Goal: Task Accomplishment & Management: Use online tool/utility

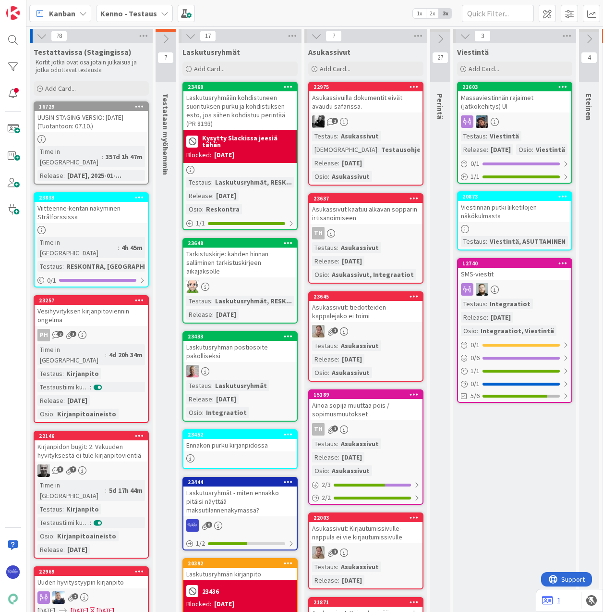
scroll to position [0, 413]
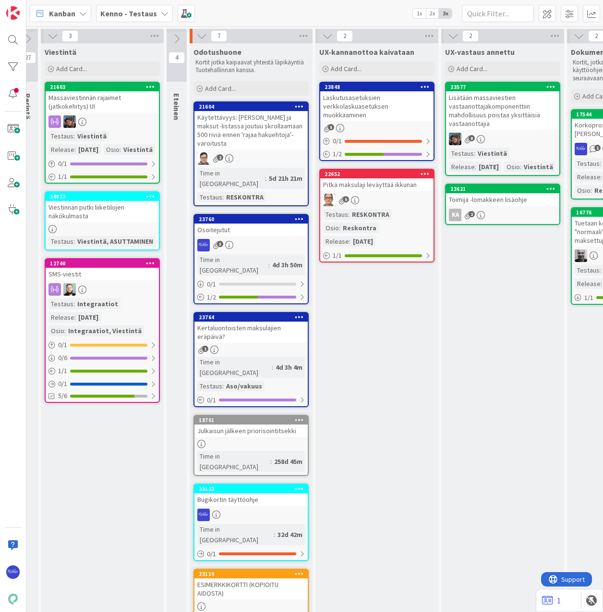
click at [231, 87] on span "Add Card..." at bounding box center [220, 88] width 31 height 9
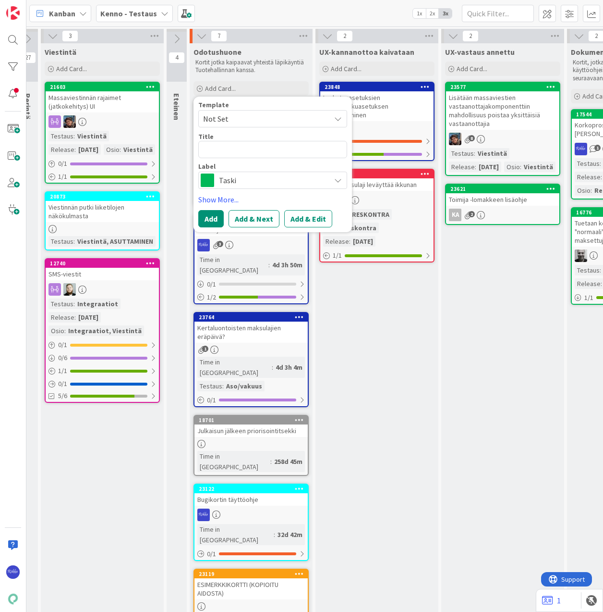
click at [241, 117] on span "Not Set" at bounding box center [263, 118] width 120 height 12
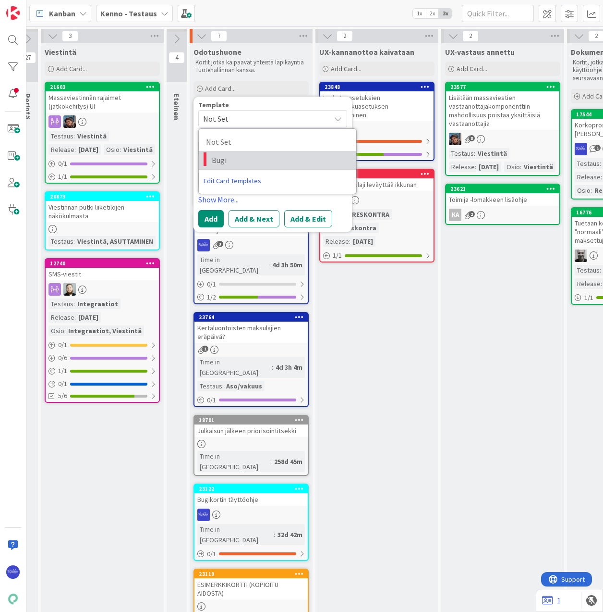
click at [249, 159] on span "Bugi" at bounding box center [280, 160] width 137 height 12
type textarea "x"
type textarea "Bugi"
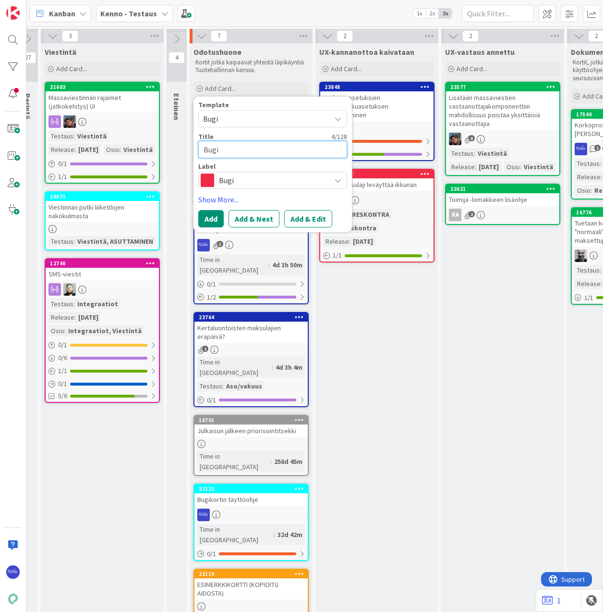
drag, startPoint x: 235, startPoint y: 148, endPoint x: 187, endPoint y: 148, distance: 48.0
type textarea "x"
type textarea "E"
type textarea "x"
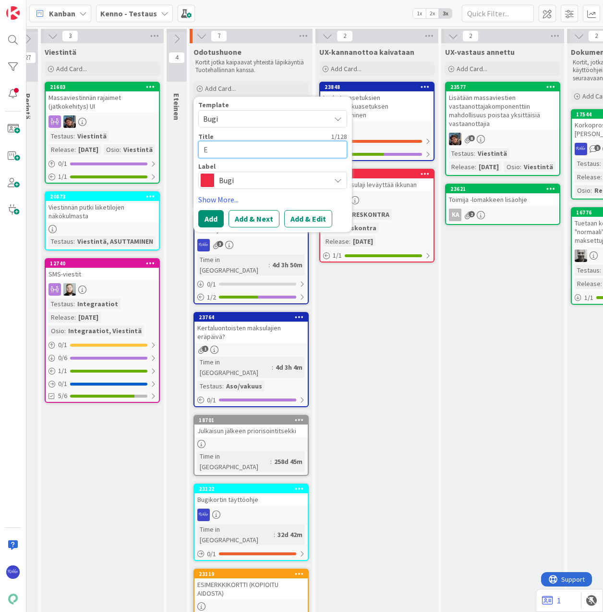
type textarea "Er"
type textarea "x"
type textarea "Erä"
type textarea "x"
type textarea "Eräp"
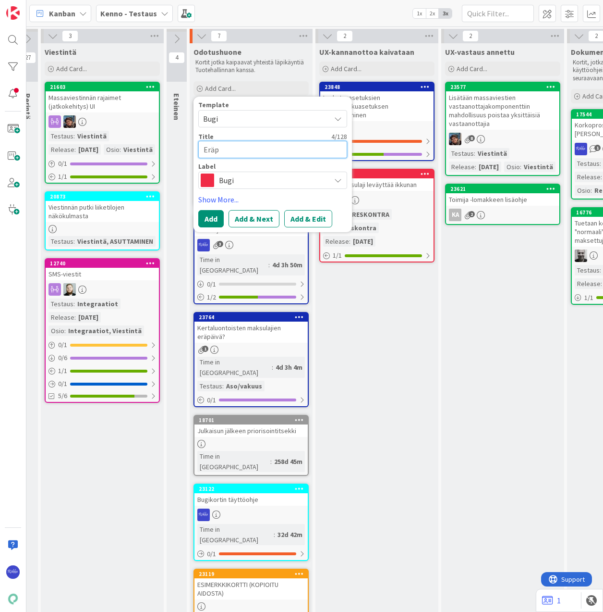
type textarea "x"
type textarea "Eräpä"
type textarea "x"
type textarea "Eräpäi"
type textarea "x"
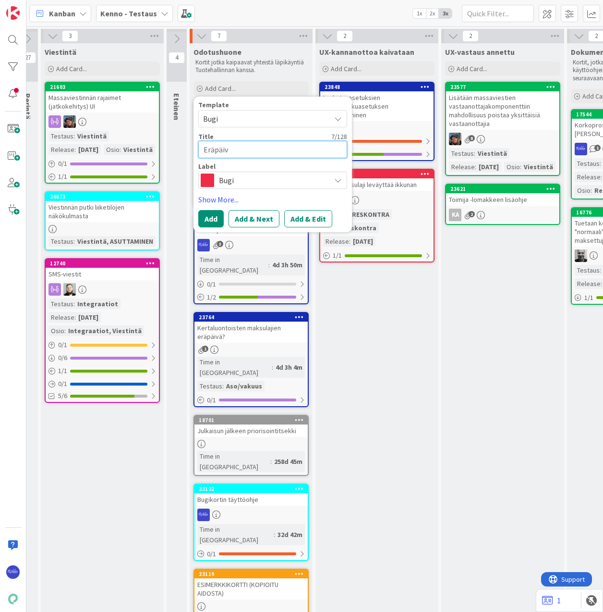
type textarea "Eräpäivä"
type textarea "x"
type textarea "Eräpäivän"
type textarea "x"
type textarea "Eräpäivän m"
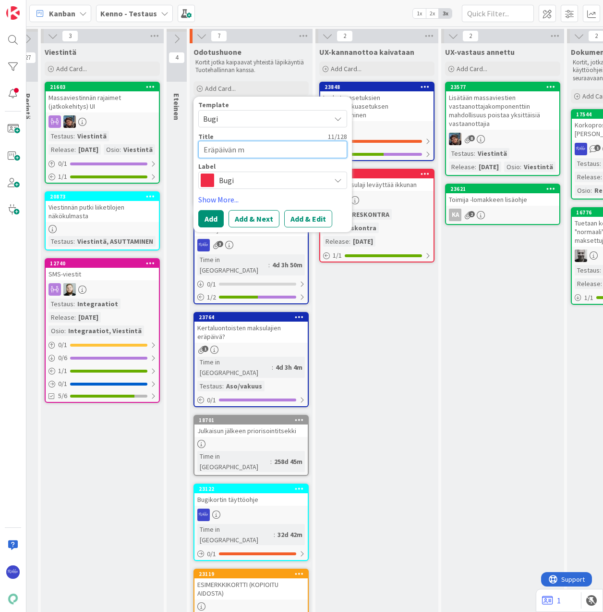
type textarea "x"
type textarea "Eräpäivän muo"
type textarea "x"
type textarea "Eräpäivän muod"
type textarea "x"
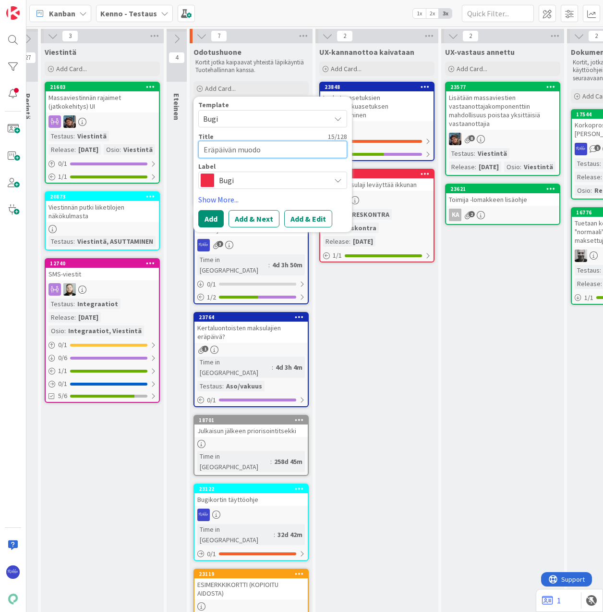
type textarea "Eräpäivän muodos"
type textarea "x"
type textarea "Eräpäivän muodost"
type textarea "x"
type textarea "Eräpäivän muodostu"
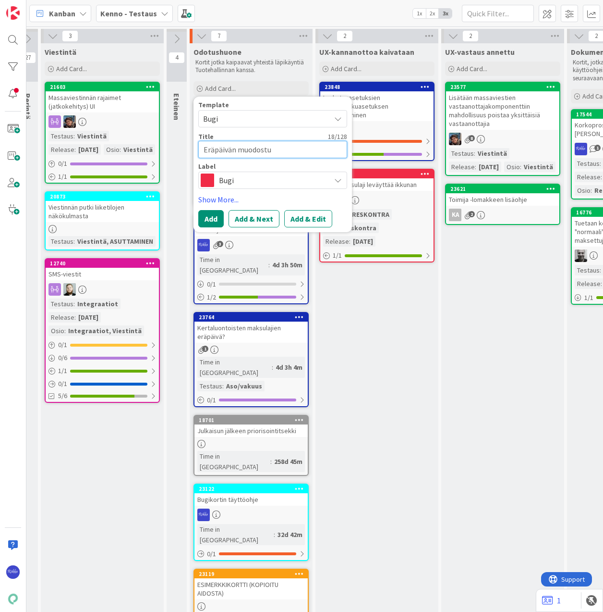
type textarea "x"
type textarea "Eräpäivän muodostum"
type textarea "x"
type textarea "Eräpäivän muodostumi"
type textarea "x"
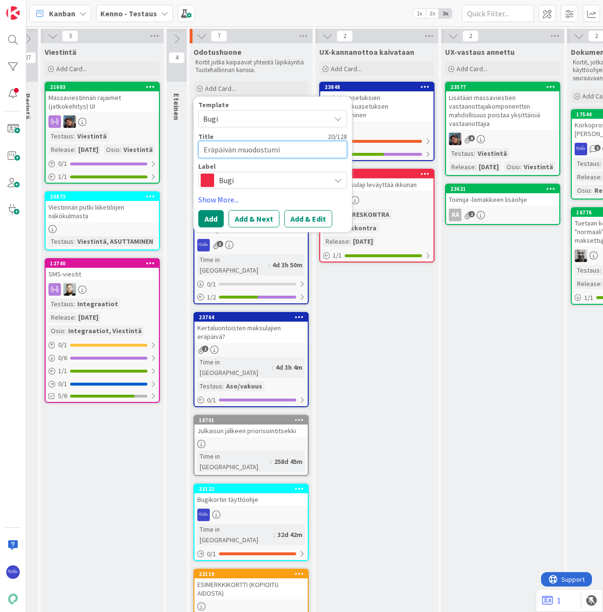
type textarea "Eräpäivän muodostumin"
type textarea "x"
type textarea "Eräpäivän muodostumine"
type textarea "x"
type textarea "Eräpäivän muodostuminen"
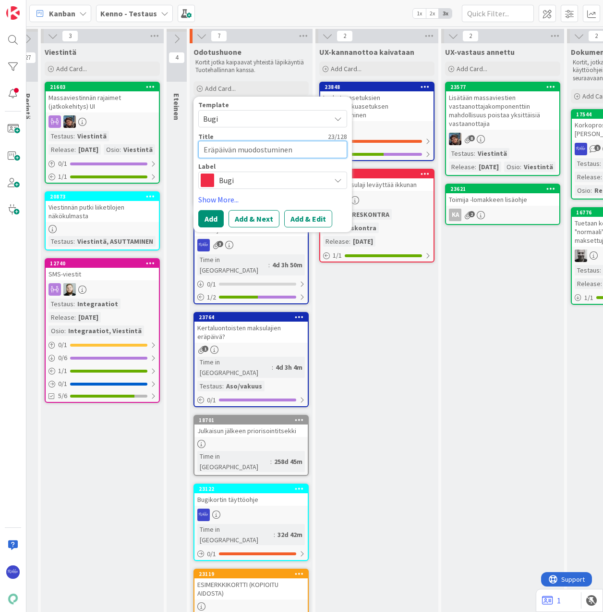
type textarea "x"
type textarea "Eräpäivän muodostuminen"
type textarea "x"
type textarea "Eräpäivän muodostuminen R"
type textarea "x"
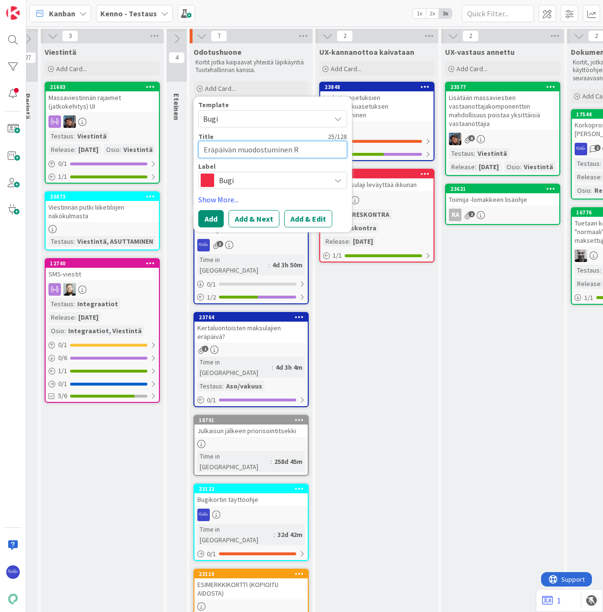
type textarea "Eräpäivän muodostuminen Re"
type textarea "x"
type textarea "Eräpäivän muodostuminen Res"
type textarea "x"
type textarea "Eräpäivän muodostuminen Resk"
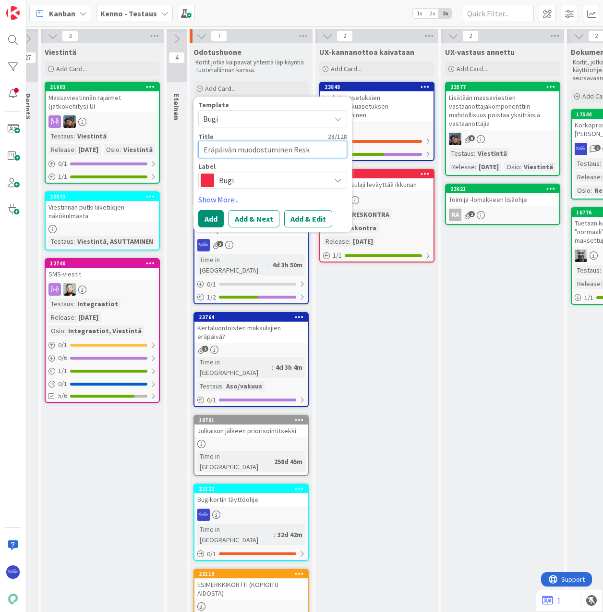
type textarea "x"
type textarea "Eräpäivän muodostuminen Resko"
type textarea "x"
type textarea "Eräpäivän muodostuminen Reskont"
type textarea "x"
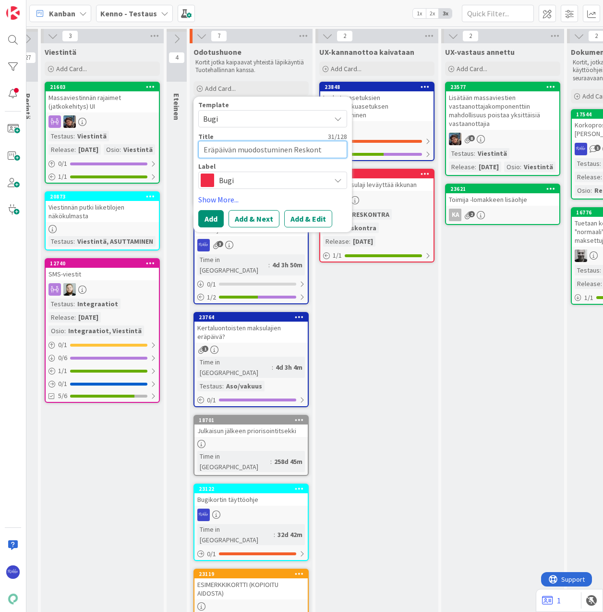
type textarea "Eräpäivän muodostuminen Reskontr"
type textarea "x"
type textarea "Eräpäivän muodostuminen Reskontra"
type textarea "x"
type textarea "Eräpäivän muodostuminen Reskontran"
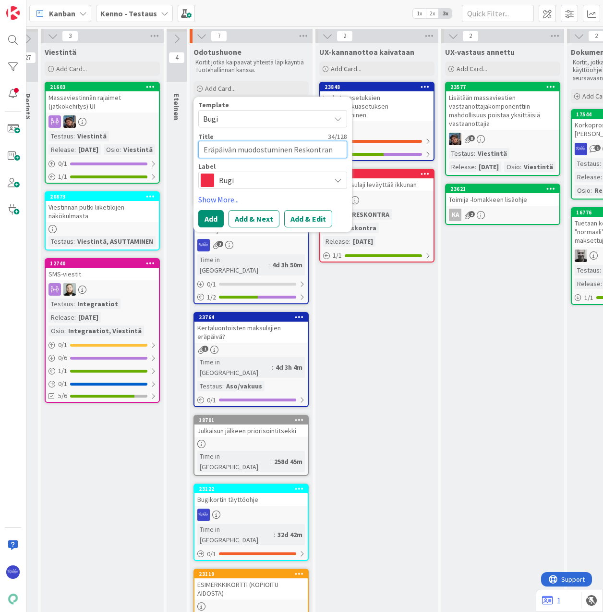
type textarea "x"
type textarea "Eräpäivän muodostuminen Reskontran"
type textarea "x"
type textarea "Eräpäivän muodostuminen Reskontran T"
type textarea "x"
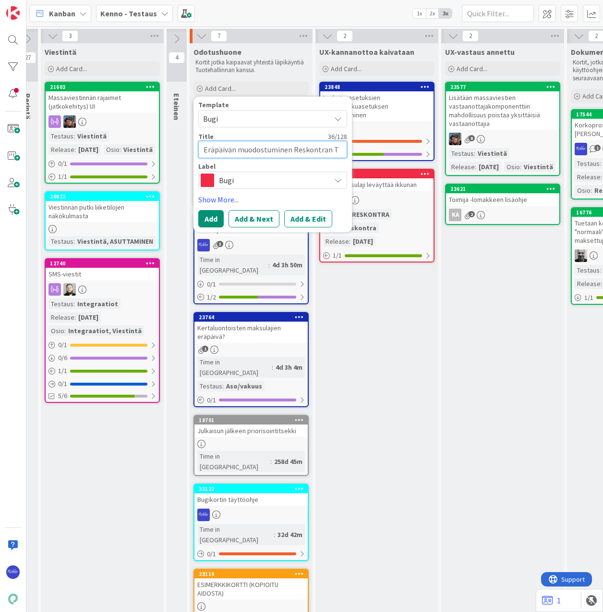
type textarea "Eräpäivän muodostuminen Reskontran Ta"
type textarea "x"
type textarea "Eräpäivän muodostuminen Reskontran Tav"
type textarea "x"
type textarea "Eräpäivän muodostuminen Reskontran Tavo"
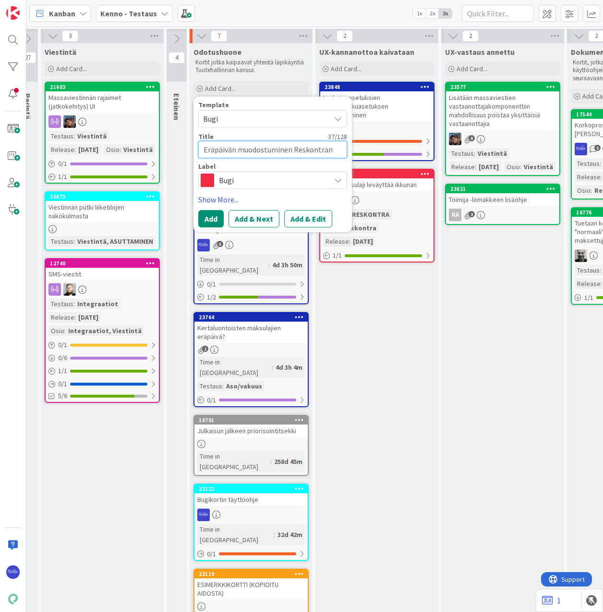
type textarea "x"
type textarea "Eräpäivän muodostuminen Reskontran Tavoi"
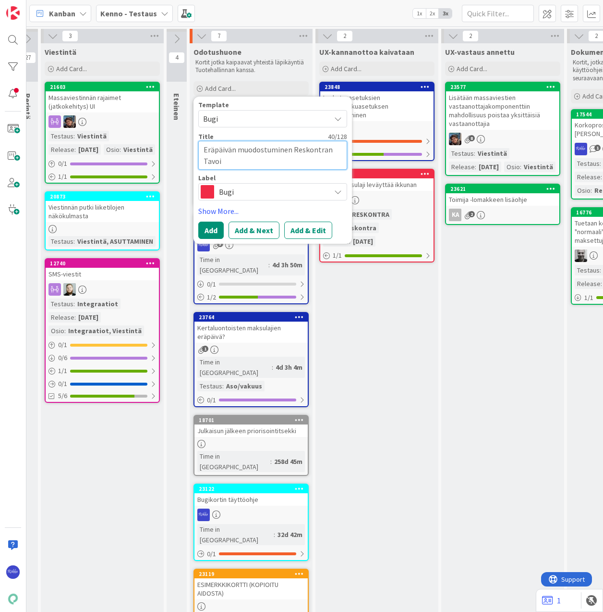
type textarea "x"
type textarea "Eräpäivän muodostuminen Reskontran Tavoit"
type textarea "x"
type textarea "Eräpäivän muodostuminen Reskontran Tavoitt"
type textarea "x"
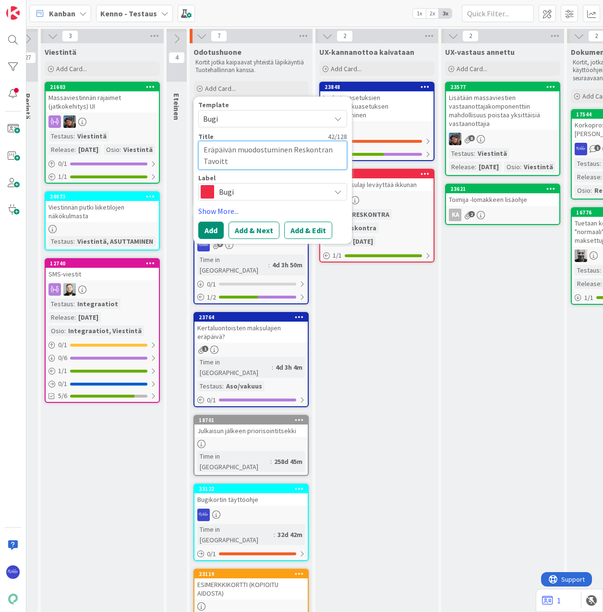
type textarea "Eräpäivän muodostuminen Reskontran Tavoitte"
type textarea "x"
type textarea "Eräpäivän muodostuminen Reskontran Tavoittee"
type textarea "x"
type textarea "Eräpäivän muodostuminen Reskontran Tavoitteet"
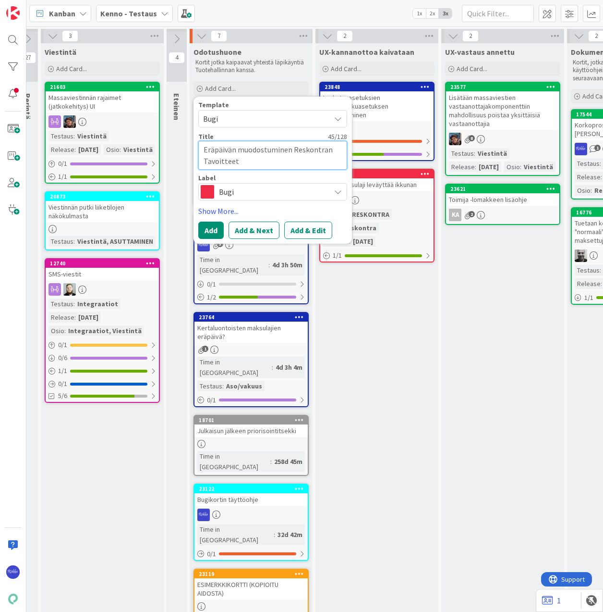
type textarea "x"
type textarea "Eräpäivän muodostuminen Reskontran Tavoitteet-"
type textarea "x"
type textarea "Eräpäivän muodostuminen Reskontran Tavoitteet-n"
type textarea "x"
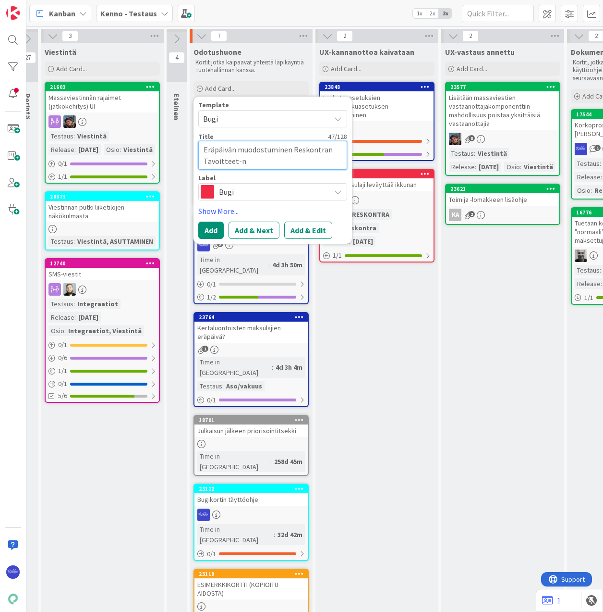
type textarea "Eräpäivän muodostuminen Reskontran Tavoitteet-nä"
type textarea "x"
type textarea "Eräpäivän muodostuminen Reskontran Tavoitteet-näk"
type textarea "x"
type textarea "Eräpäivän muodostuminen Reskontran Tavoitteet-näky"
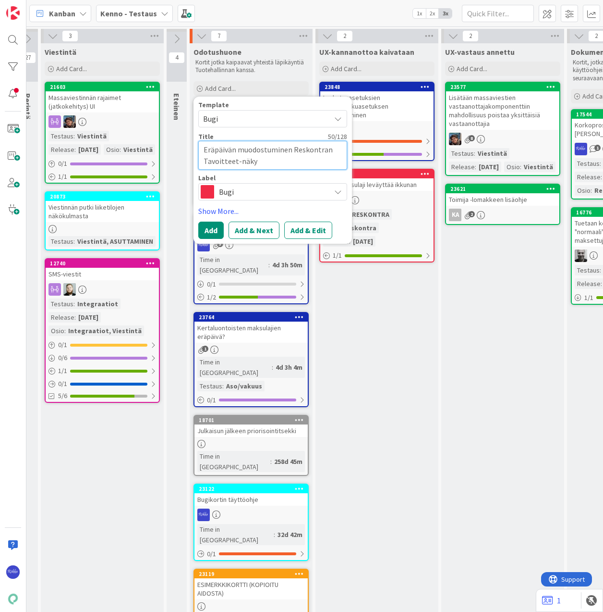
type textarea "x"
type textarea "Eräpäivän muodostuminen Reskontran Tavoitteet-näkym"
type textarea "x"
type textarea "Eräpäivän muodostuminen Reskontran Tavoitteet-näkymä"
type textarea "x"
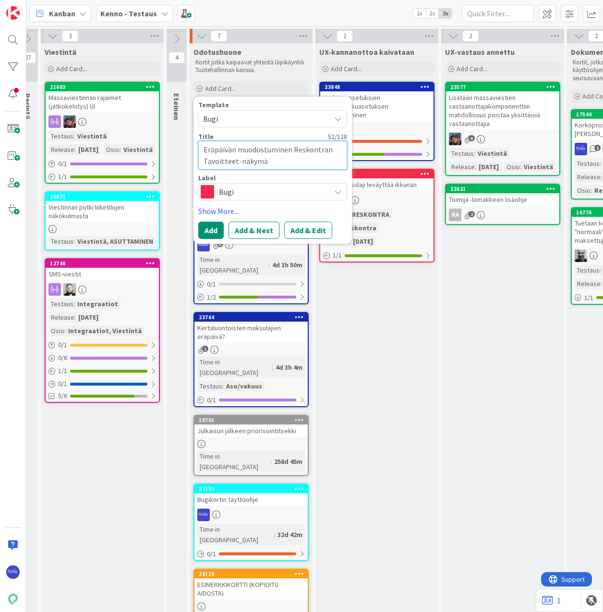
type textarea "Eräpäivän muodostuminen Reskontran Tavoitteet-näkymäs"
type textarea "x"
type textarea "Eräpäivän muodostuminen Reskontran Tavoitteet-näkymäst"
type textarea "x"
type textarea "Eräpäivän muodostuminen Reskontran Tavoitteet-näkymästä"
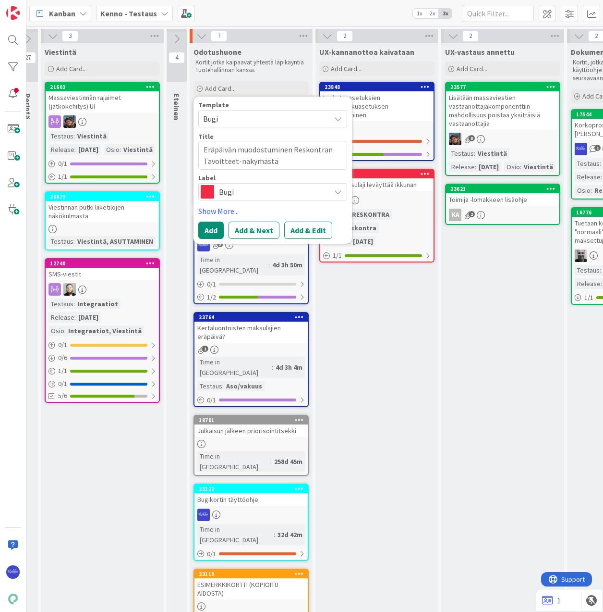
click at [309, 225] on button "Add & Edit" at bounding box center [308, 229] width 48 height 17
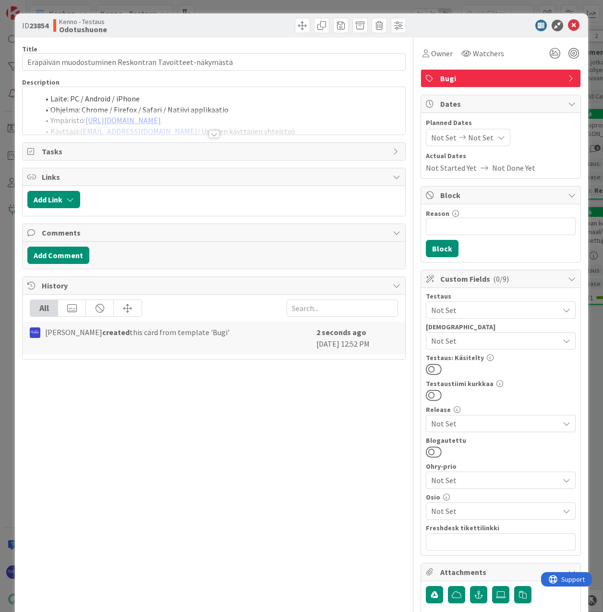
click at [211, 134] on div at bounding box center [214, 134] width 11 height 8
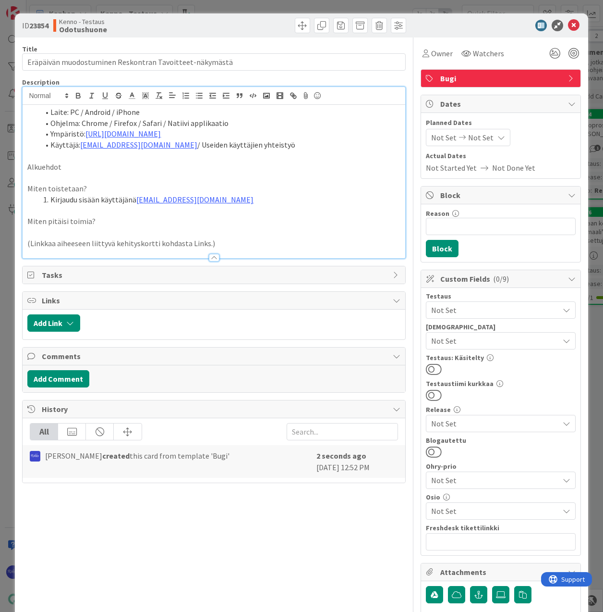
click at [492, 78] on span "Bugi" at bounding box center [502, 79] width 123 height 12
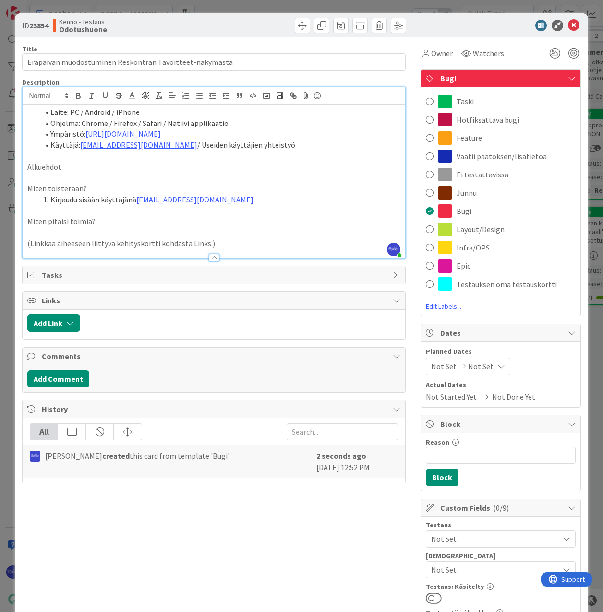
click at [497, 158] on span "Vaatii päätöksen/lisätietoa" at bounding box center [502, 156] width 90 height 12
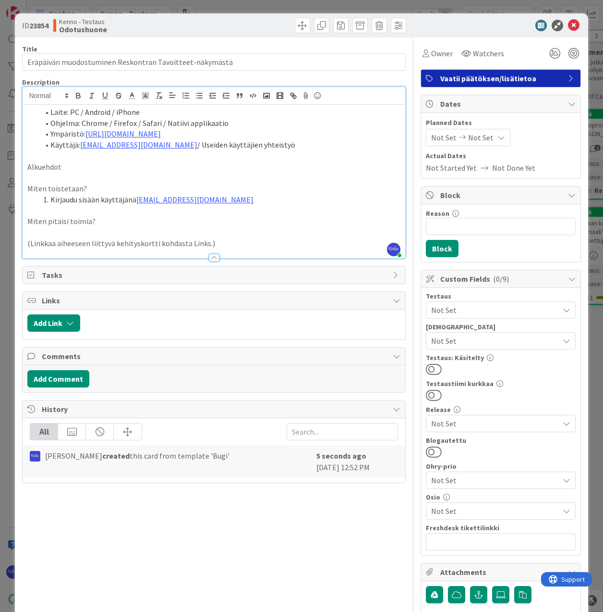
click at [81, 168] on p "Alkuehdot" at bounding box center [213, 166] width 373 height 11
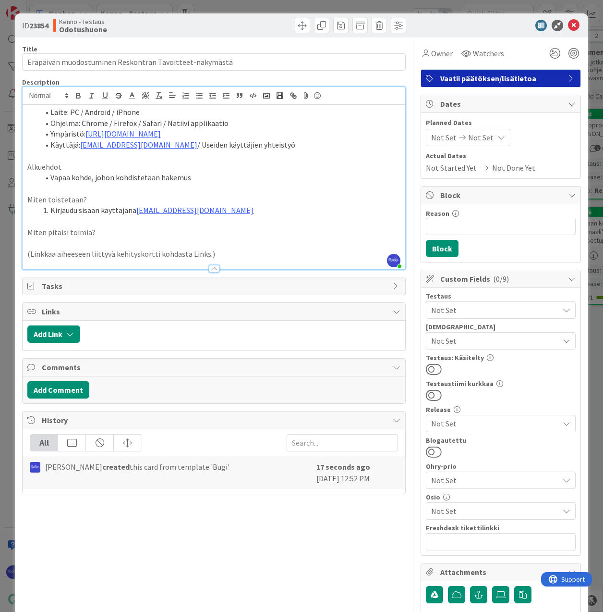
click at [232, 210] on li "Kirjaudu sisään käyttäjänä [EMAIL_ADDRESS][DOMAIN_NAME]" at bounding box center [219, 210] width 361 height 11
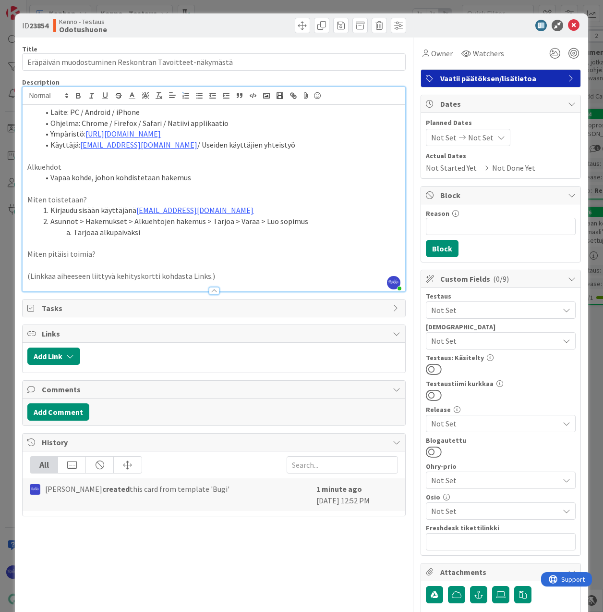
click at [196, 177] on li "Vapaa kohde, johon kohdistetaan hakemus" at bounding box center [219, 177] width 361 height 11
click at [226, 221] on li "Asunnot > Hakemukset > Alkuehtojen hakemus > Tarjoa > Varaa > Luo sopimus" at bounding box center [219, 221] width 361 height 11
click at [259, 221] on li "Asunnot > Hakemukset > Alkuehtojen hakemus > Tarjoa siten, että > Varaa > Luo s…" at bounding box center [219, 221] width 361 height 11
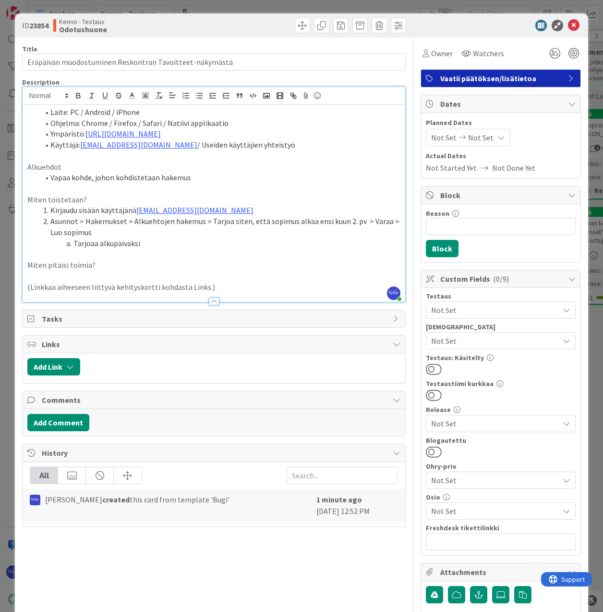
click at [198, 182] on li "Vapaa kohde, johon kohdistetaan hakemus" at bounding box center [219, 177] width 361 height 11
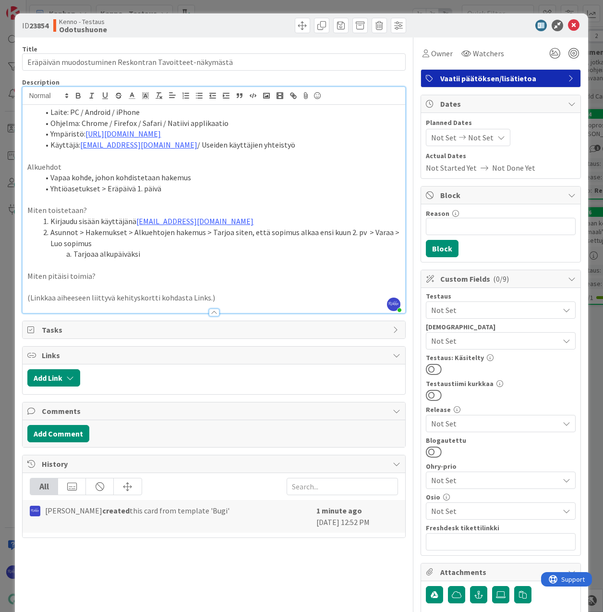
click at [181, 262] on p at bounding box center [213, 264] width 373 height 11
click at [176, 243] on li "Asunnot > Hakemukset > Alkuehtojen hakemus > Tarjoa siten, että sopimus alkaa e…" at bounding box center [219, 238] width 361 height 22
click at [239, 297] on p "(Linkkaa aiheeseen liittyvä kehityskortti kohdasta Links.)" at bounding box center [213, 297] width 373 height 11
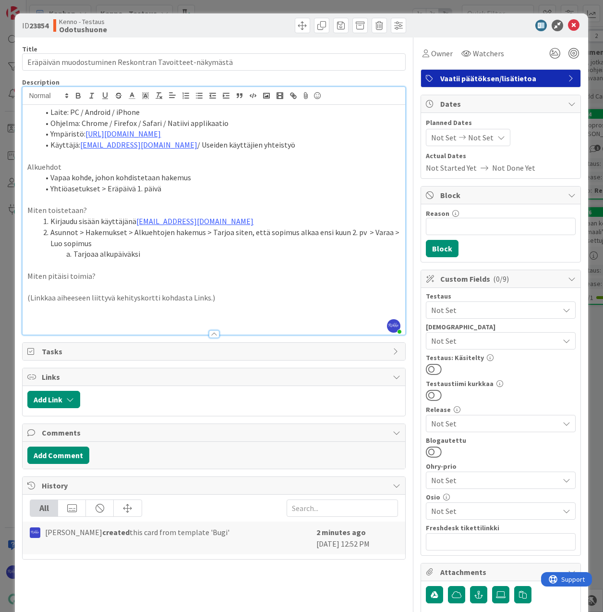
click at [158, 257] on li "Tarjoaa alkupäiväksi" at bounding box center [219, 253] width 361 height 11
click at [155, 257] on li "Tarjoaa alkupäiväksi 2.11 (OK)" at bounding box center [219, 253] width 361 height 11
click at [295, 257] on li "Tarjoaa alkupäiväksi 2.11 sekä sopimuksella että tavoitteilla (OK)" at bounding box center [219, 253] width 361 height 11
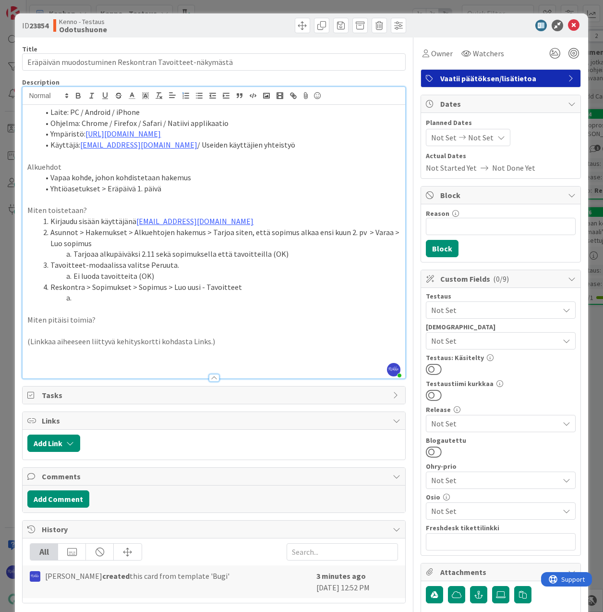
click at [94, 364] on p at bounding box center [213, 363] width 373 height 11
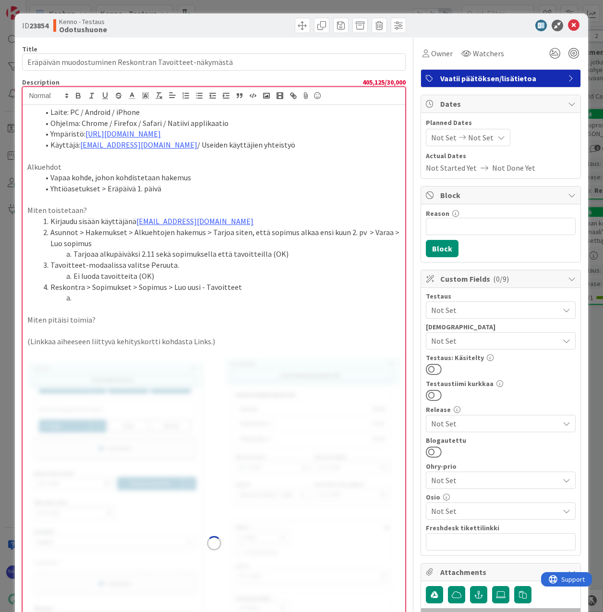
click at [213, 341] on p "(Linkkaa aiheeseen liittyvä kehityskortti kohdasta Links.)" at bounding box center [213, 341] width 373 height 11
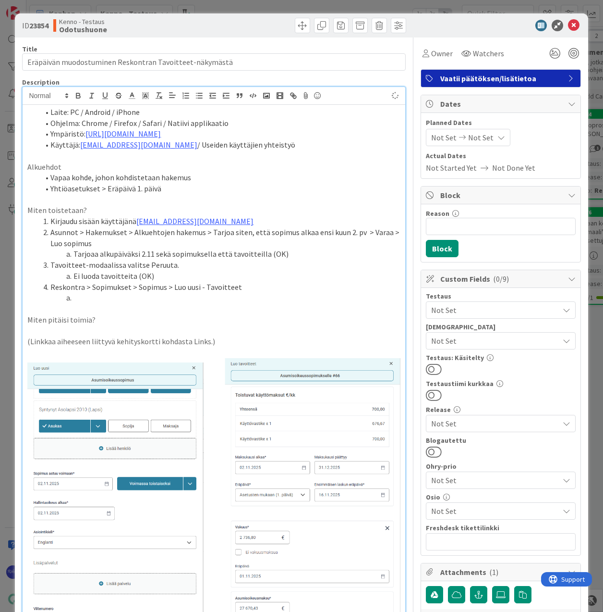
click at [216, 343] on p "(Linkkaa aiheeseen liittyvä kehityskortti kohdasta Links.)" at bounding box center [213, 341] width 373 height 11
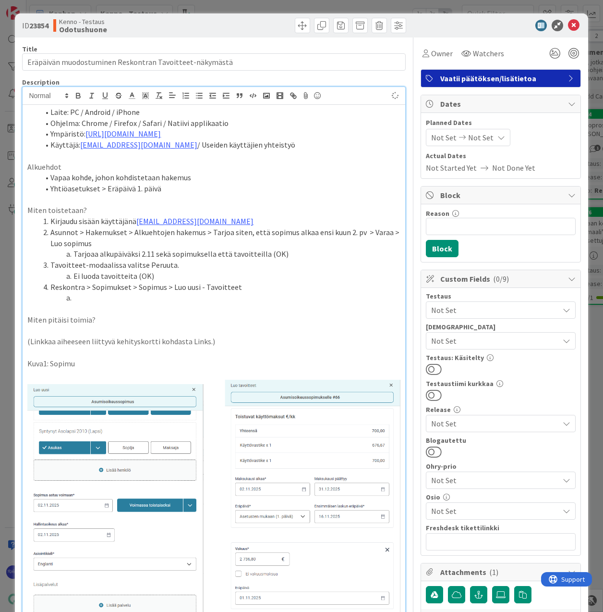
scroll to position [192, 0]
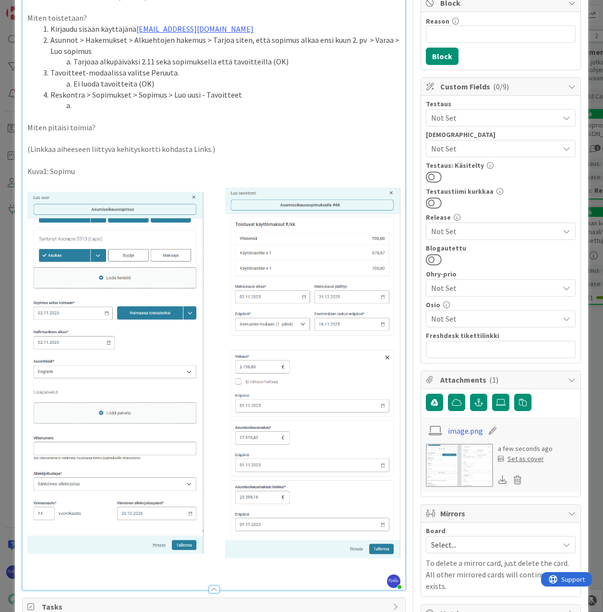
click at [394, 373] on div "Laite: PC / Android / iPhone Ohjelma: Chrome / Firefox / Safari / Natiivi appli…" at bounding box center [214, 251] width 382 height 677
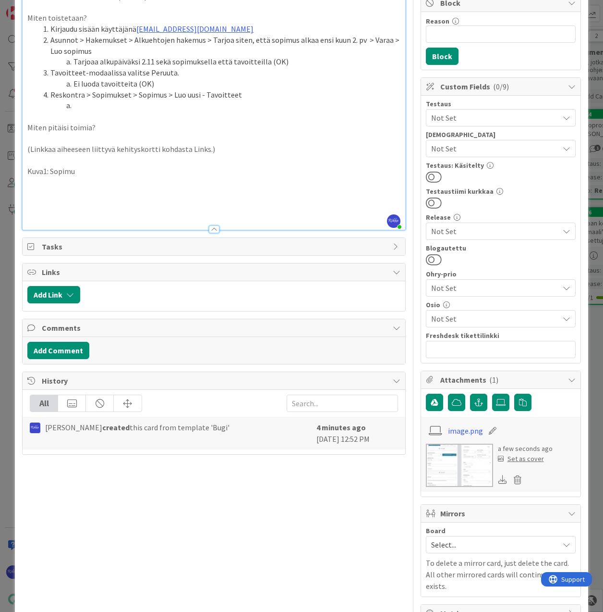
drag, startPoint x: 59, startPoint y: 196, endPoint x: 69, endPoint y: 197, distance: 10.1
click at [59, 196] on p at bounding box center [213, 192] width 373 height 11
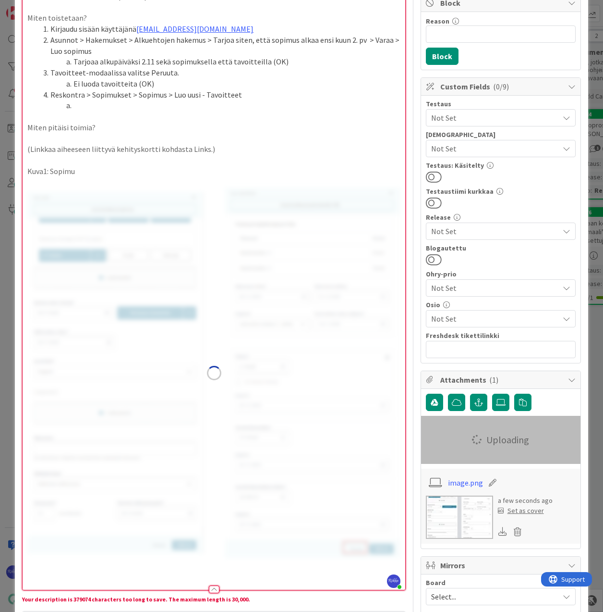
click at [83, 172] on p "Kuva1: Sopimu" at bounding box center [213, 171] width 373 height 11
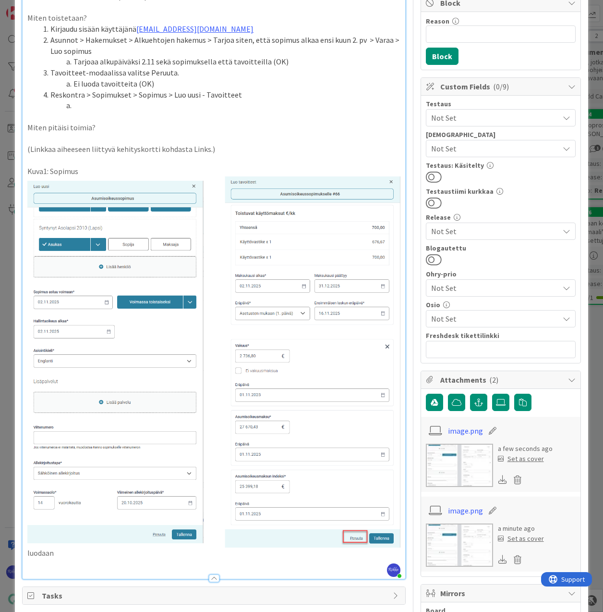
click at [83, 172] on p "Kuva1: Sopimus luodaan" at bounding box center [213, 362] width 373 height 393
drag, startPoint x: 96, startPoint y: 172, endPoint x: 25, endPoint y: 171, distance: 70.2
click at [25, 171] on div "Laite: PC / Android / iPhone Ohjelma: Chrome / Firefox / Safari / Natiivi appli…" at bounding box center [214, 246] width 382 height 666
click at [60, 550] on p "Kuva1: Sopimus luodaan ilman tavoitteita: luodaan" at bounding box center [213, 362] width 373 height 393
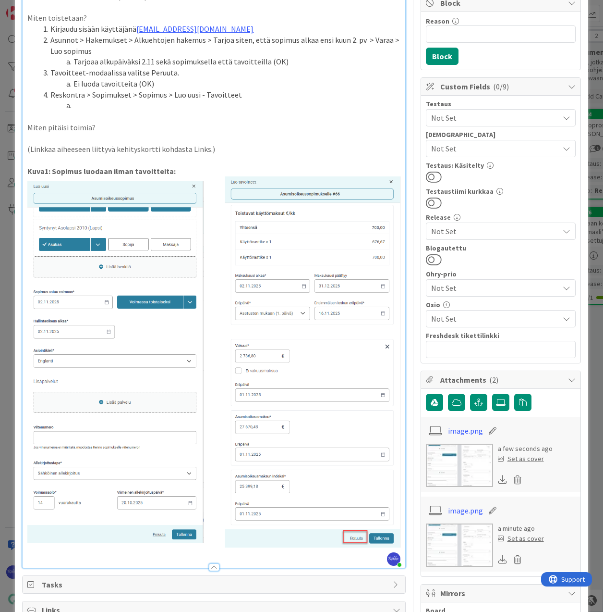
click at [60, 550] on p at bounding box center [213, 552] width 373 height 11
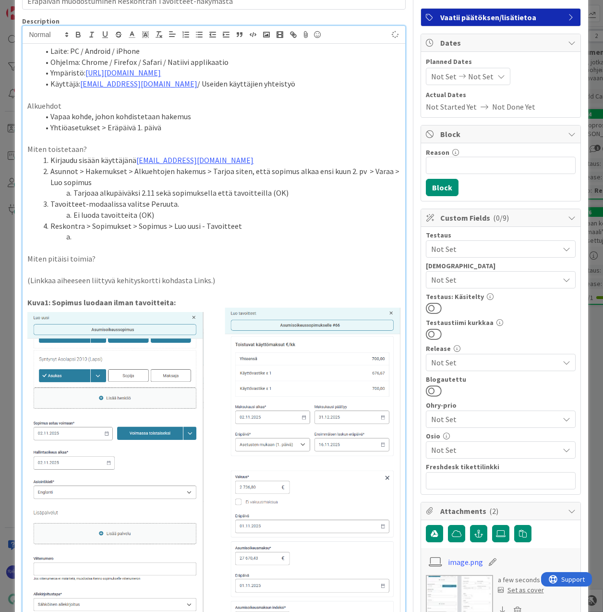
scroll to position [0, 0]
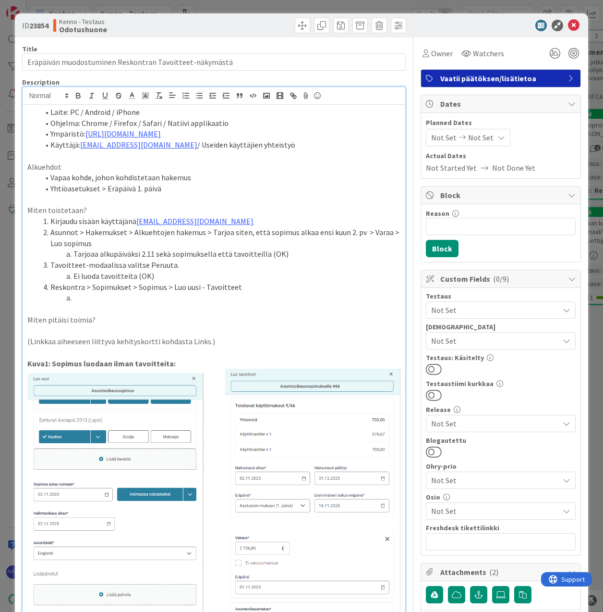
click at [85, 299] on li at bounding box center [219, 297] width 361 height 11
click at [353, 25] on span at bounding box center [360, 25] width 15 height 15
click at [364, 72] on button "Archive" at bounding box center [376, 70] width 38 height 17
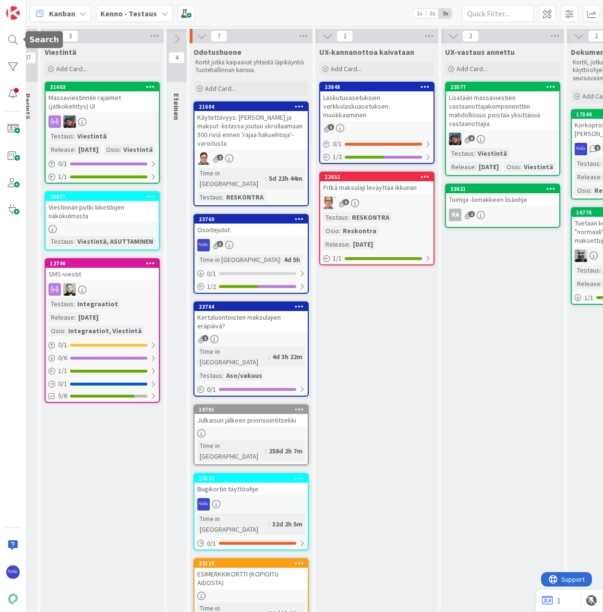
click at [12, 45] on div at bounding box center [12, 39] width 19 height 19
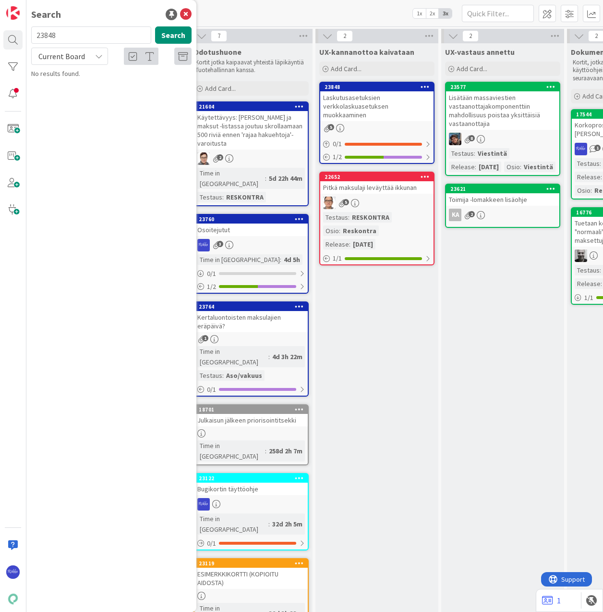
drag, startPoint x: 75, startPoint y: 36, endPoint x: 31, endPoint y: 35, distance: 44.2
click at [31, 35] on input "23848" at bounding box center [91, 34] width 120 height 17
type input "17918"
click at [115, 79] on div "Kenno - Testaus › Testattu" at bounding box center [118, 75] width 147 height 9
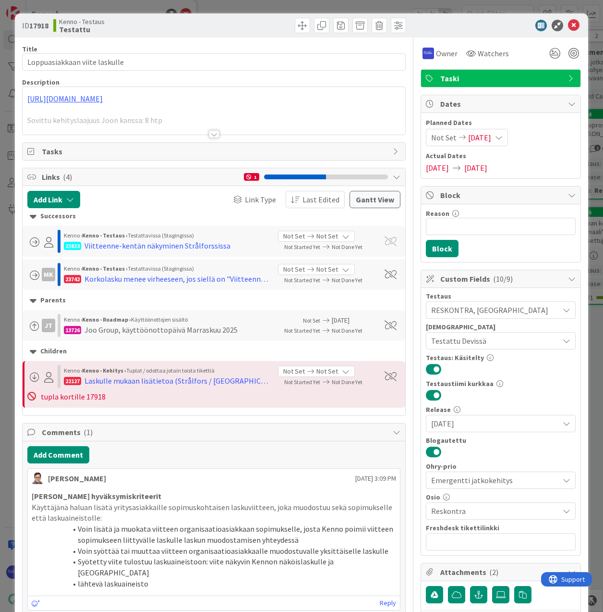
click at [213, 133] on div at bounding box center [214, 134] width 11 height 8
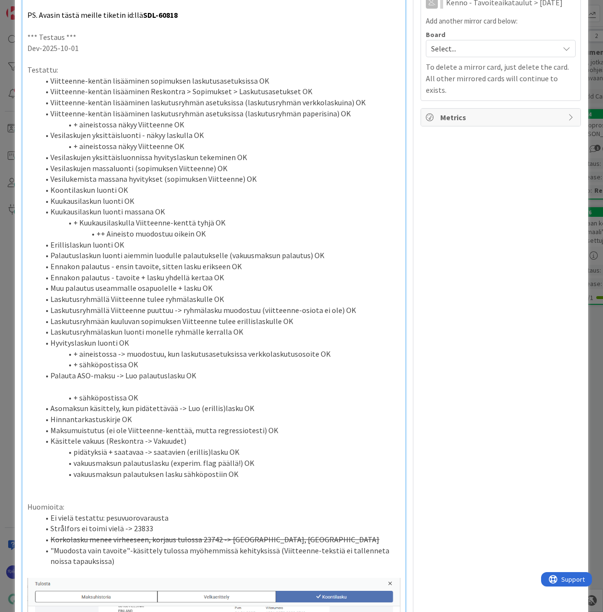
scroll to position [817, 0]
click at [147, 141] on li "Vesilaskujen yksittäisluonti - näkyy laskulla OK" at bounding box center [219, 135] width 361 height 11
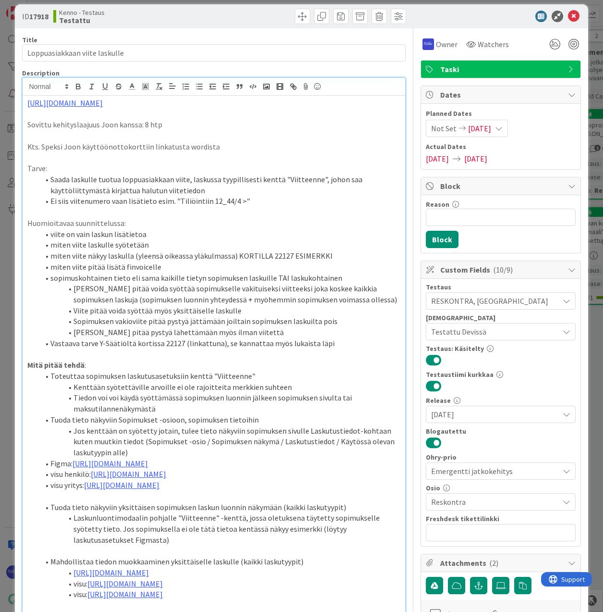
scroll to position [0, 0]
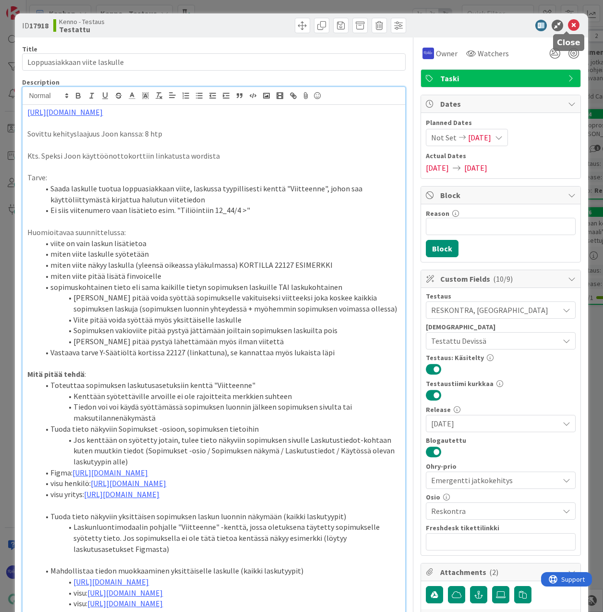
click at [568, 25] on icon at bounding box center [574, 26] width 12 height 12
